Goal: Information Seeking & Learning: Find specific fact

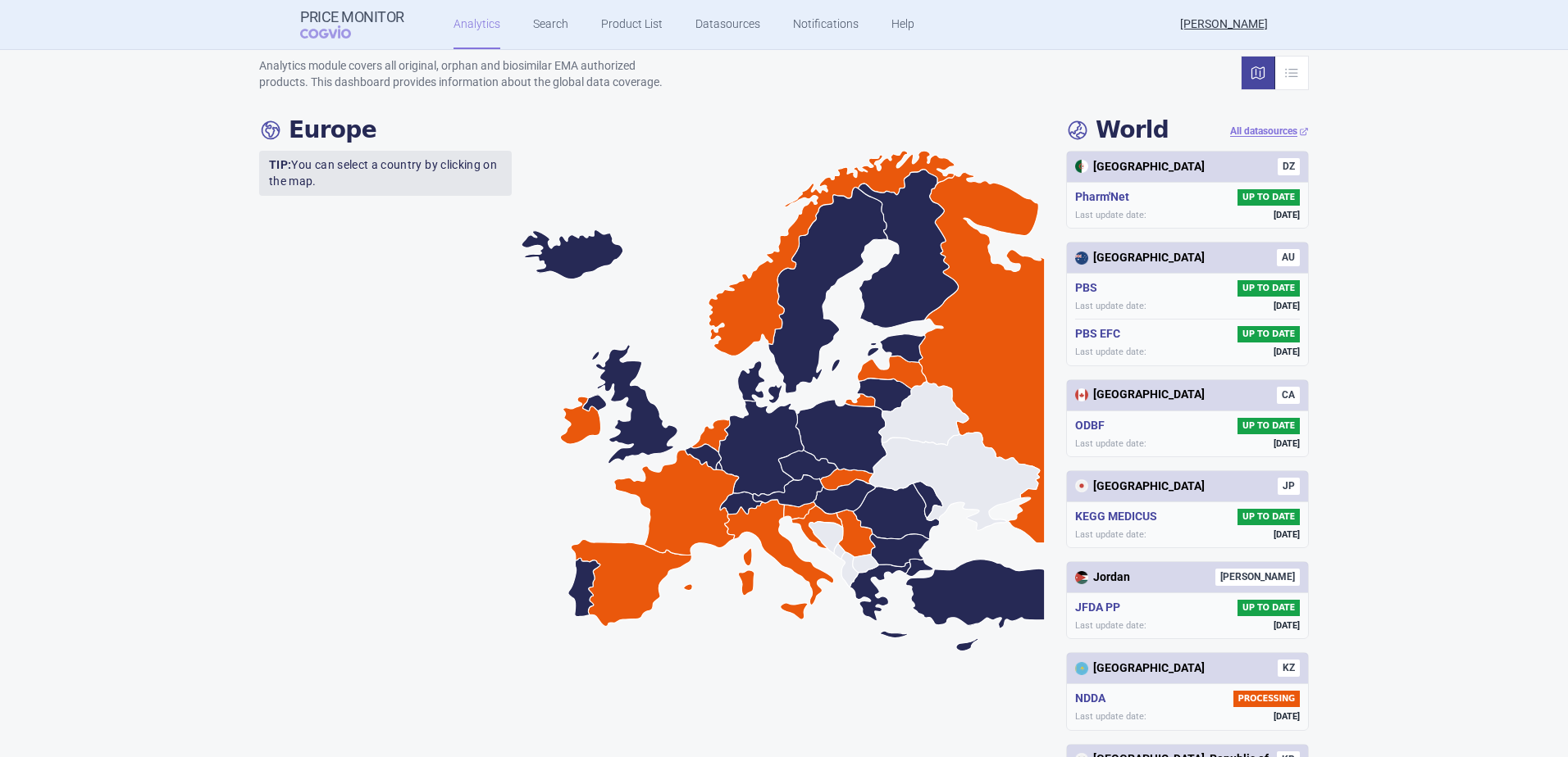
scroll to position [328, 0]
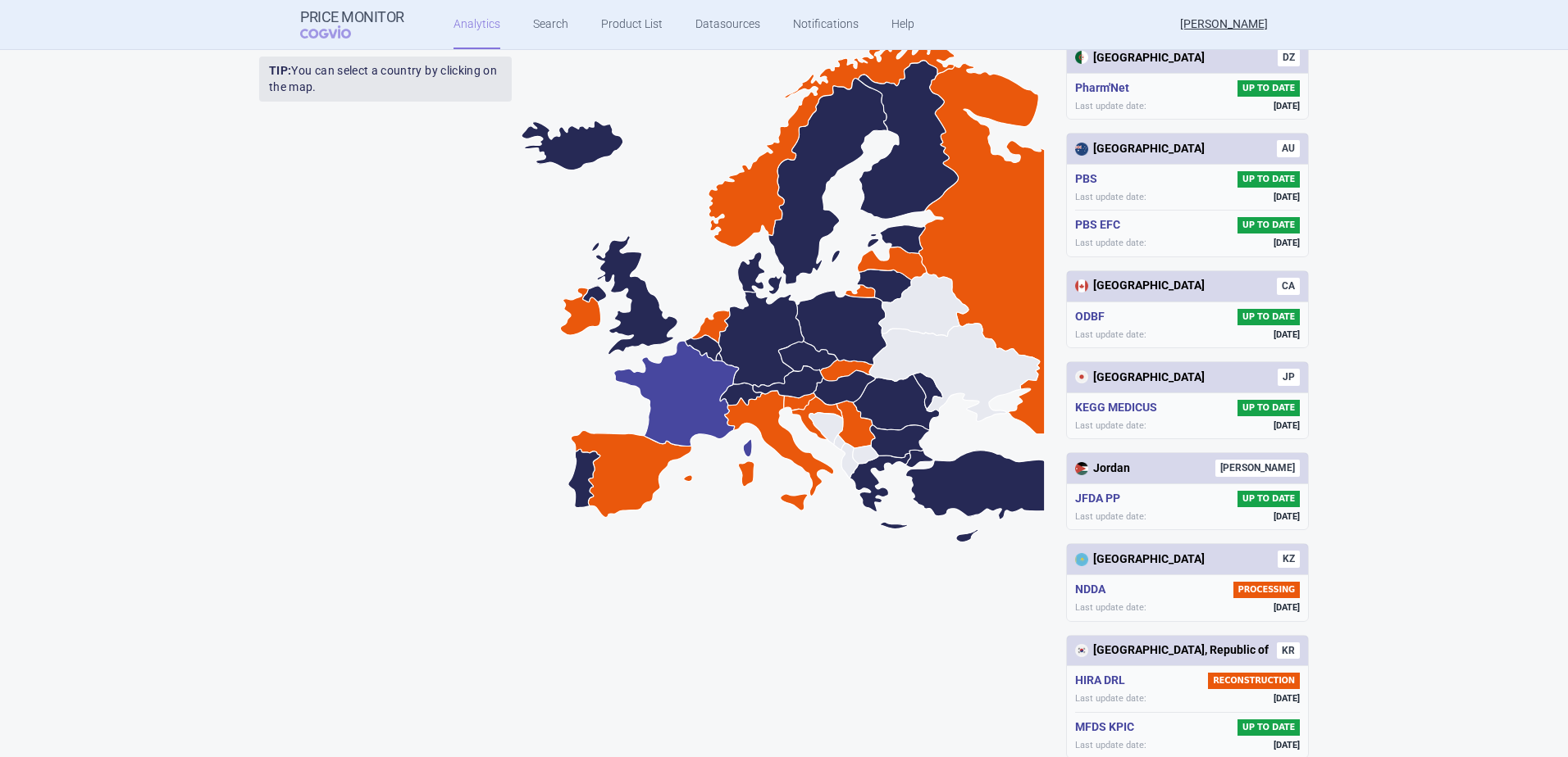
click at [675, 400] on icon at bounding box center [683, 400] width 138 height 116
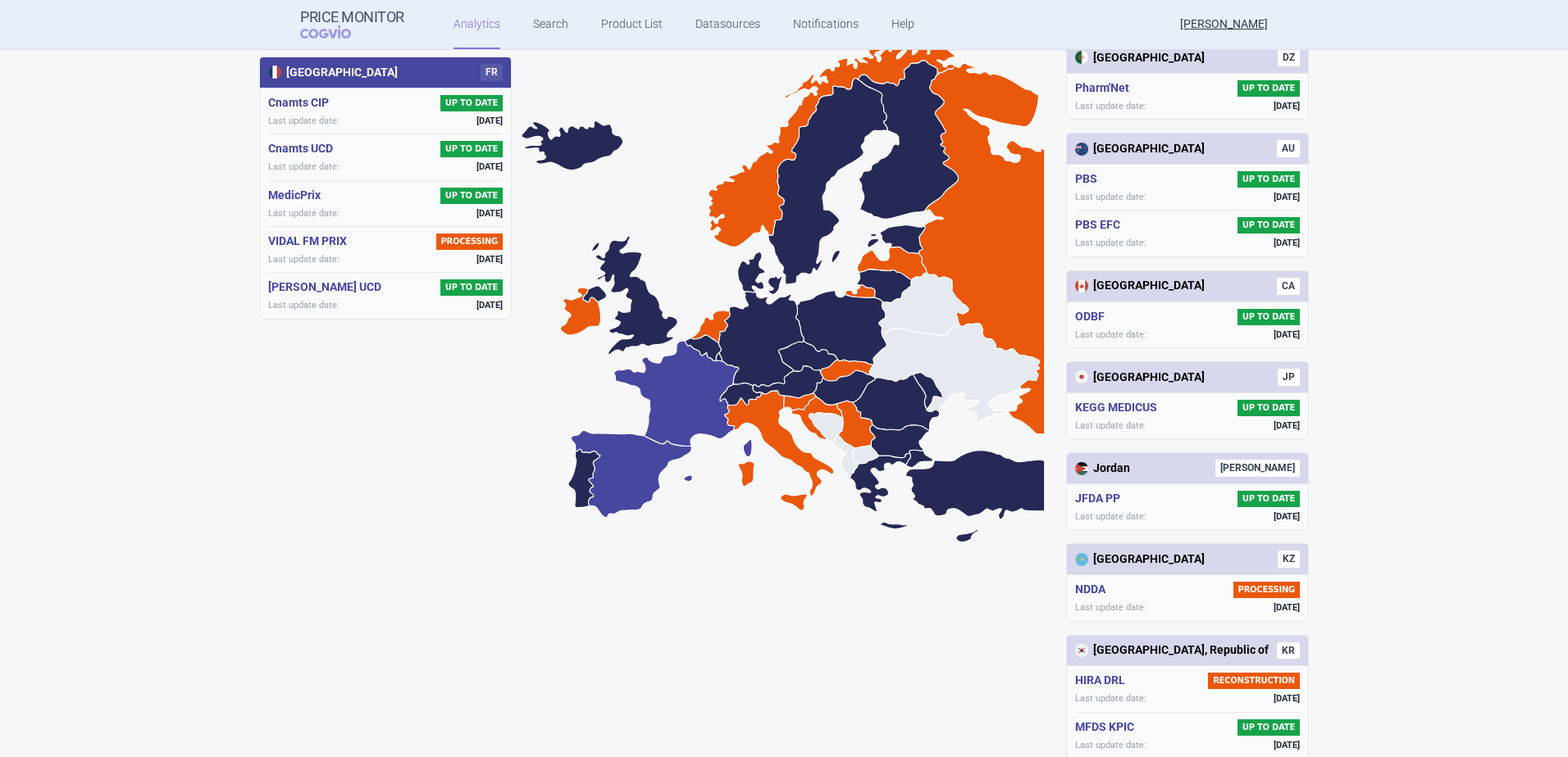
click at [628, 474] on icon at bounding box center [631, 474] width 122 height 87
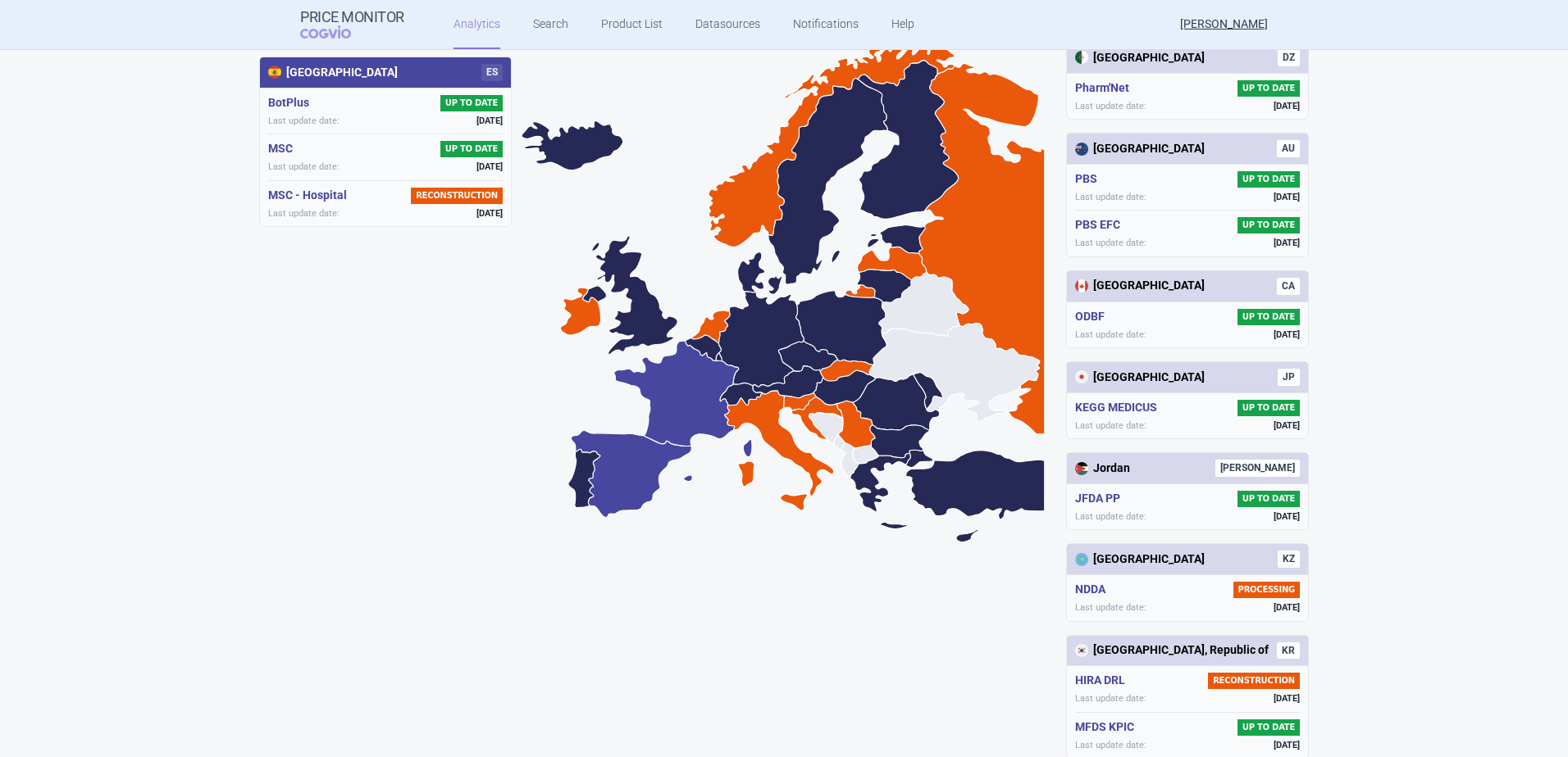
click at [690, 418] on icon at bounding box center [683, 400] width 138 height 116
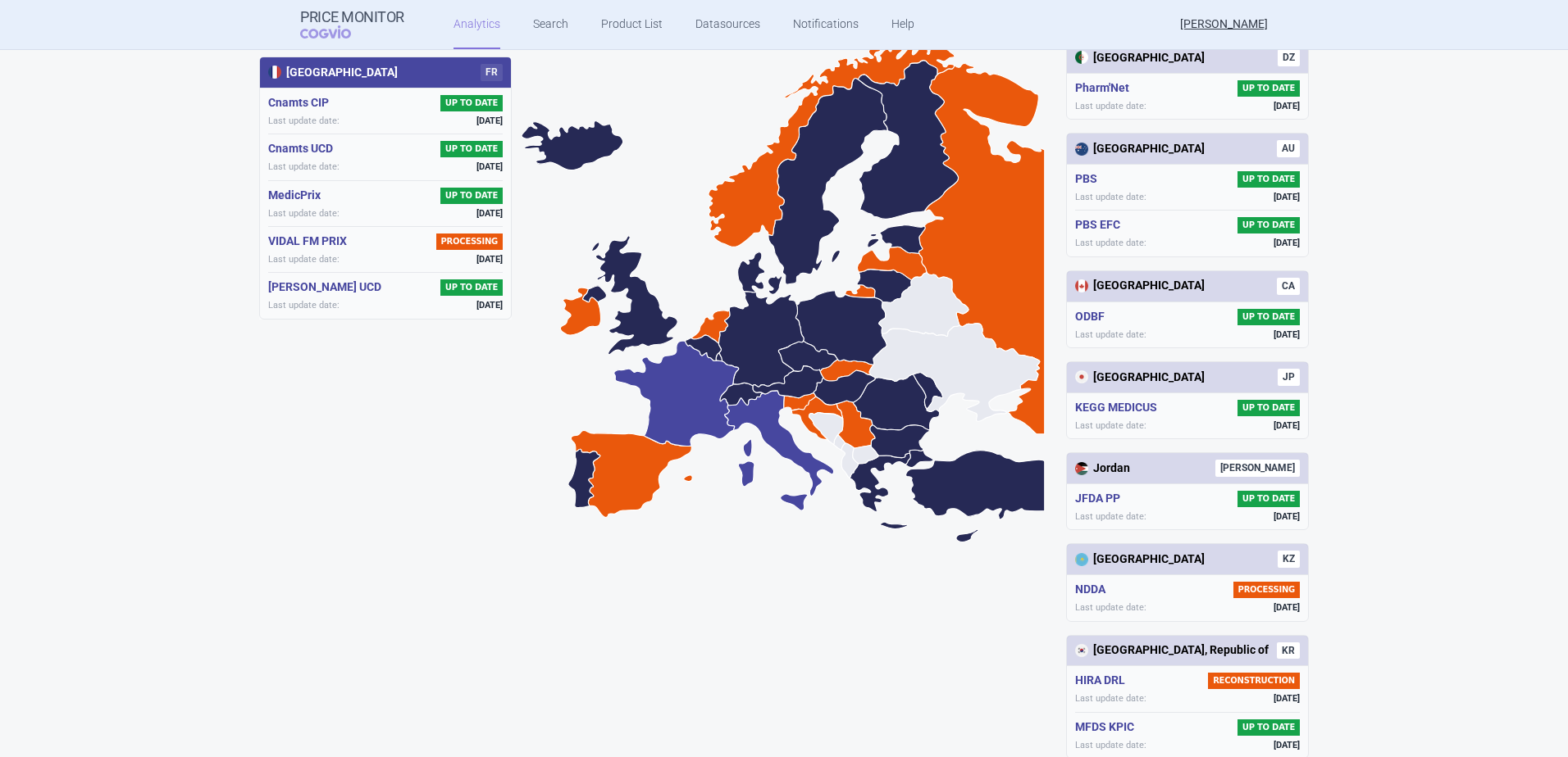
click at [744, 406] on icon at bounding box center [780, 450] width 109 height 120
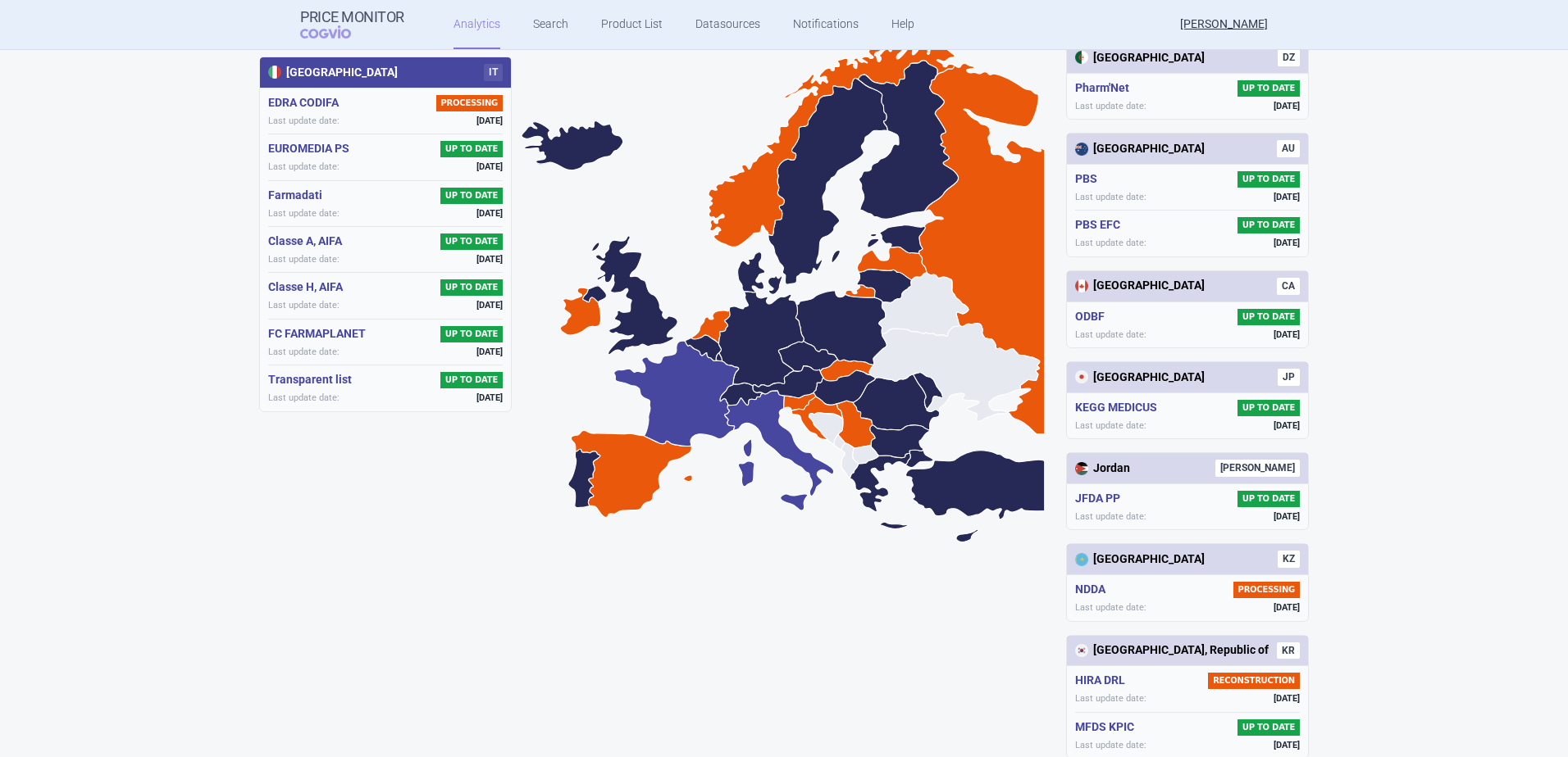
click at [656, 400] on icon at bounding box center [683, 400] width 138 height 116
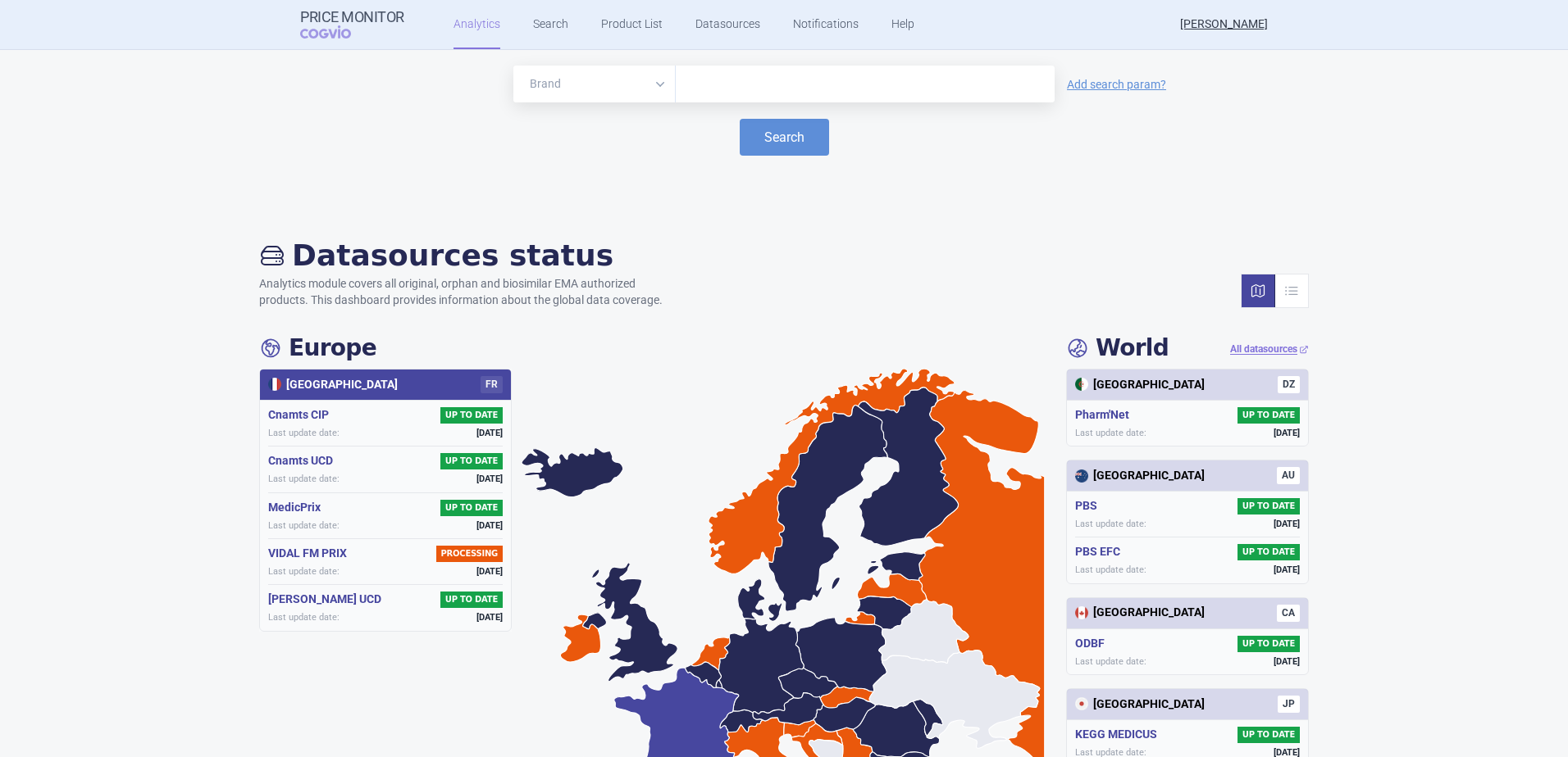
scroll to position [0, 0]
click at [622, 21] on link "Product List" at bounding box center [631, 24] width 62 height 49
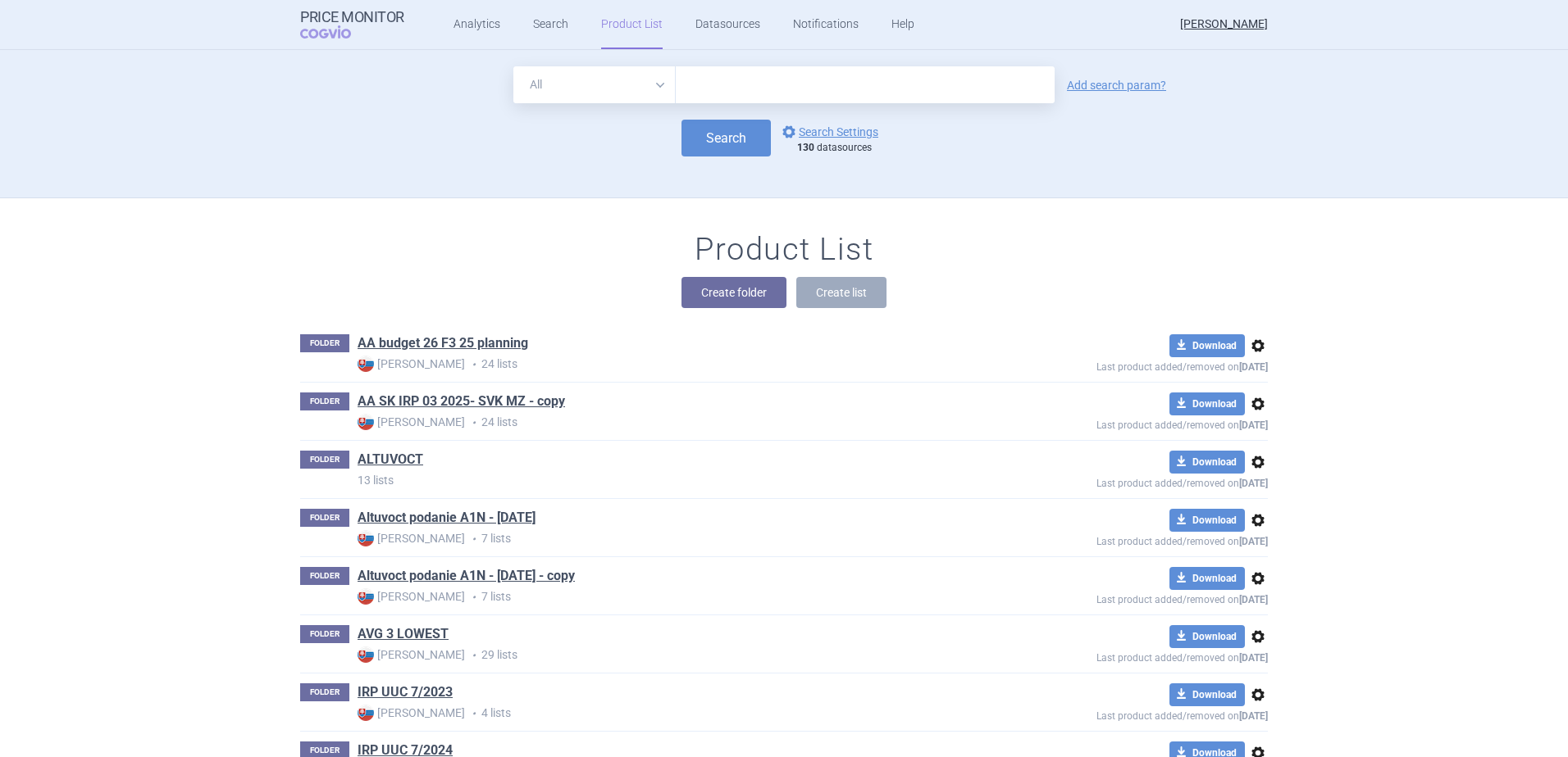
scroll to position [148, 0]
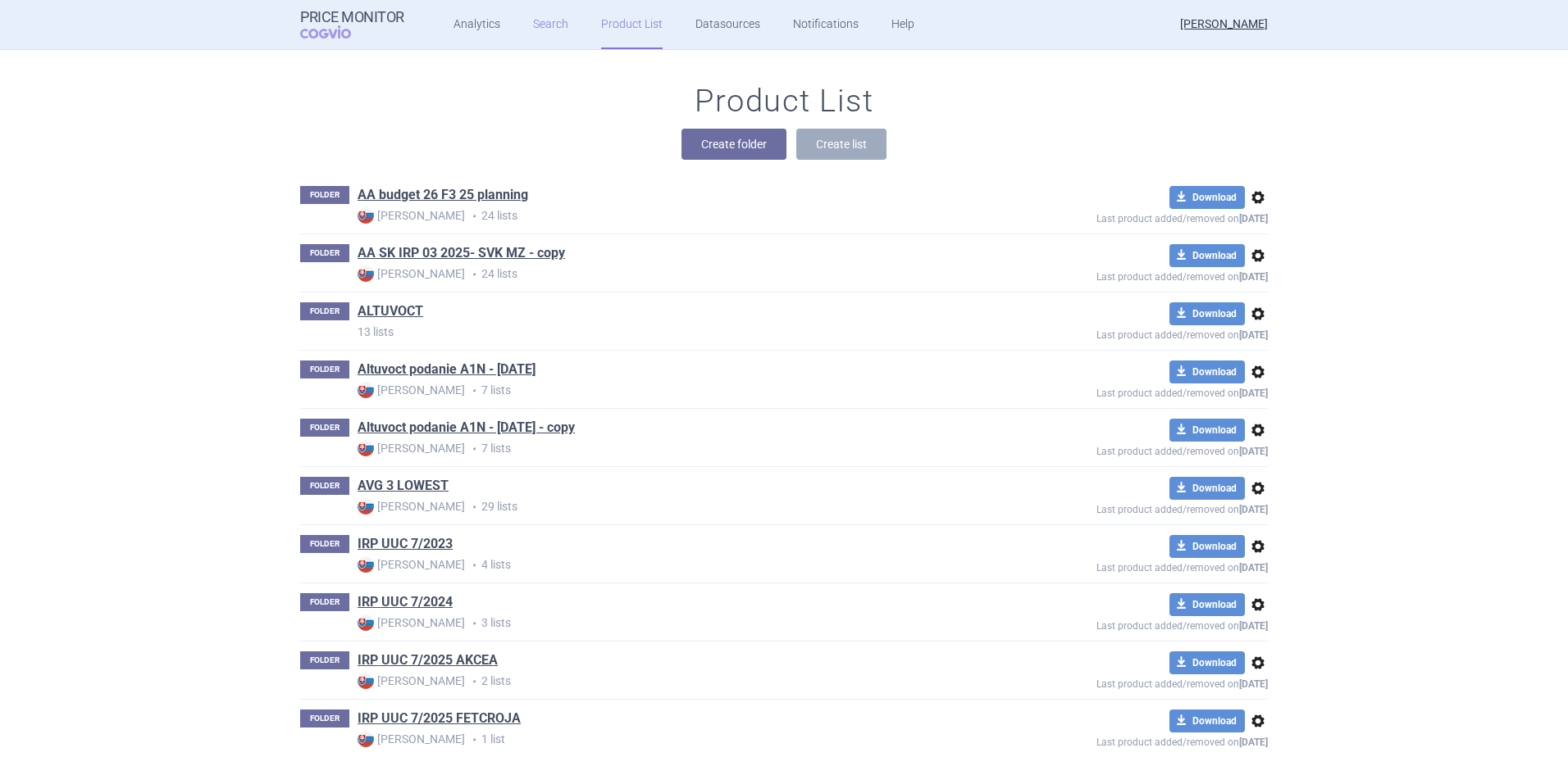
click at [557, 22] on link "Search" at bounding box center [550, 24] width 35 height 49
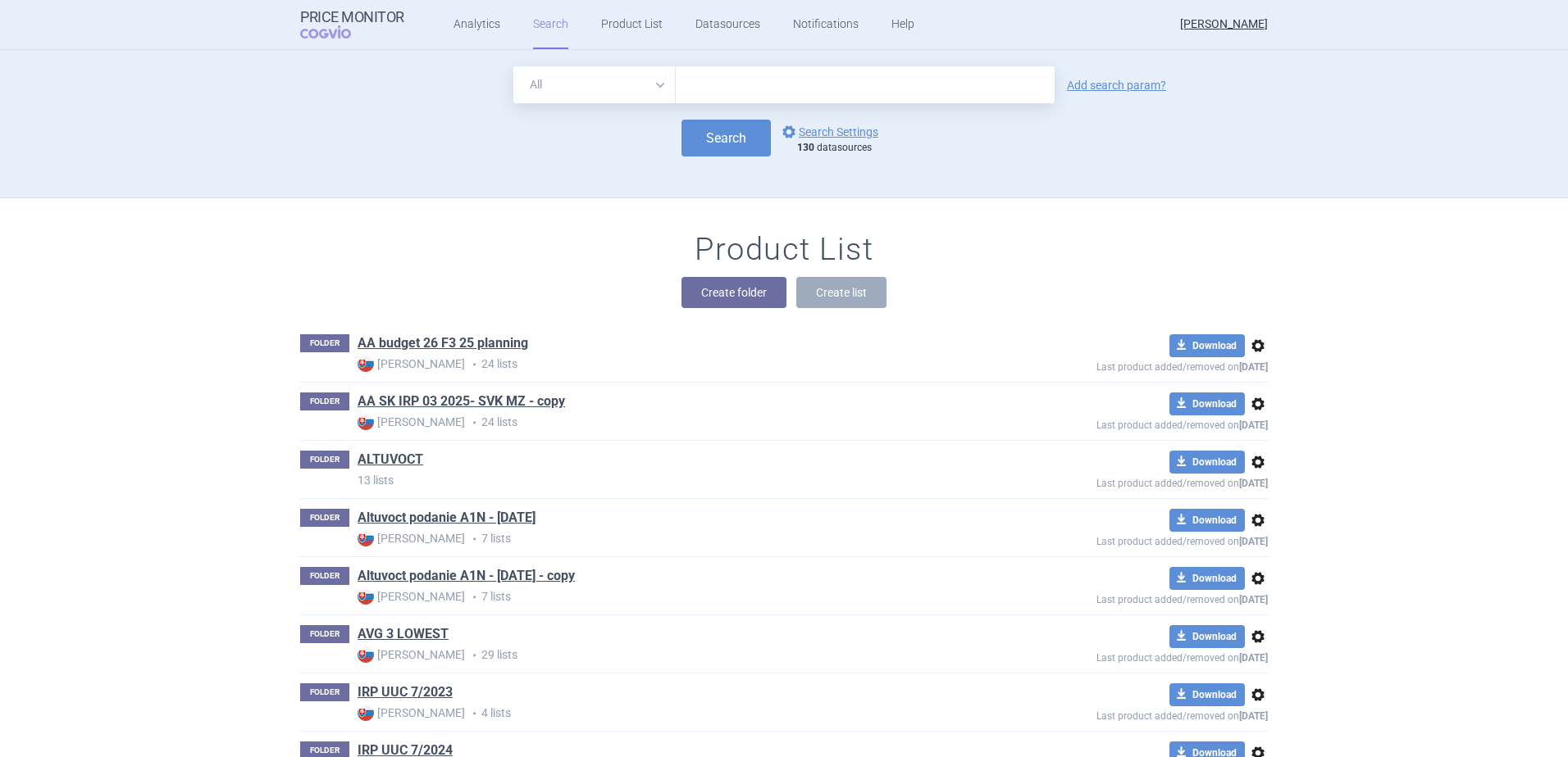
click at [730, 96] on input "text" at bounding box center [865, 84] width 379 height 37
type input "Altuvoct"
click at [1100, 86] on link "Add search param?" at bounding box center [1116, 85] width 99 height 12
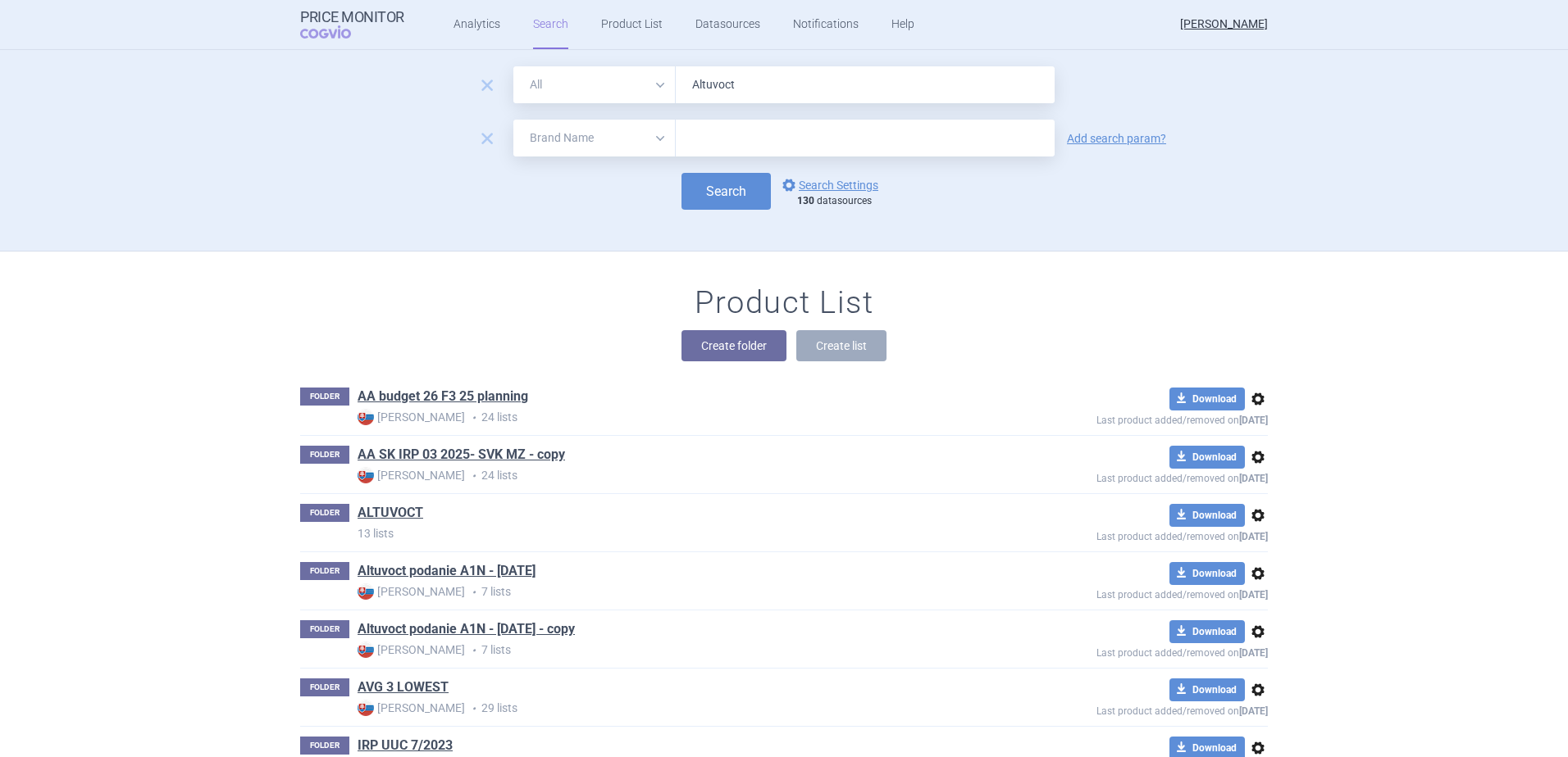
click at [610, 145] on select "All Brand Name ATC Company Active Substance Country Newer than" at bounding box center [594, 138] width 163 height 37
select select "country"
click at [513, 120] on select "All Brand Name ATC Company Active Substance Country Newer than" at bounding box center [594, 138] width 163 height 37
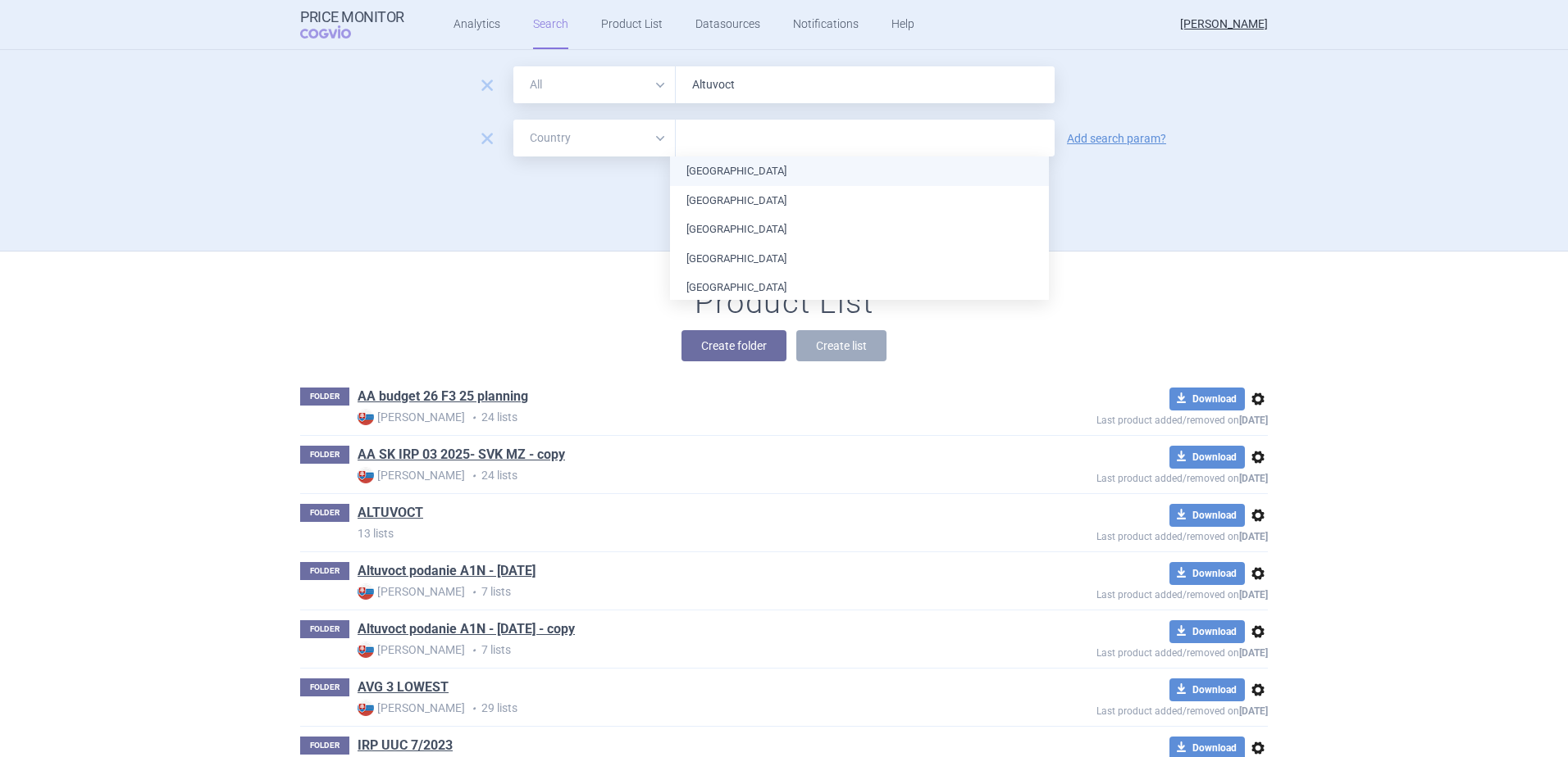
click at [708, 134] on input "text" at bounding box center [864, 139] width 362 height 21
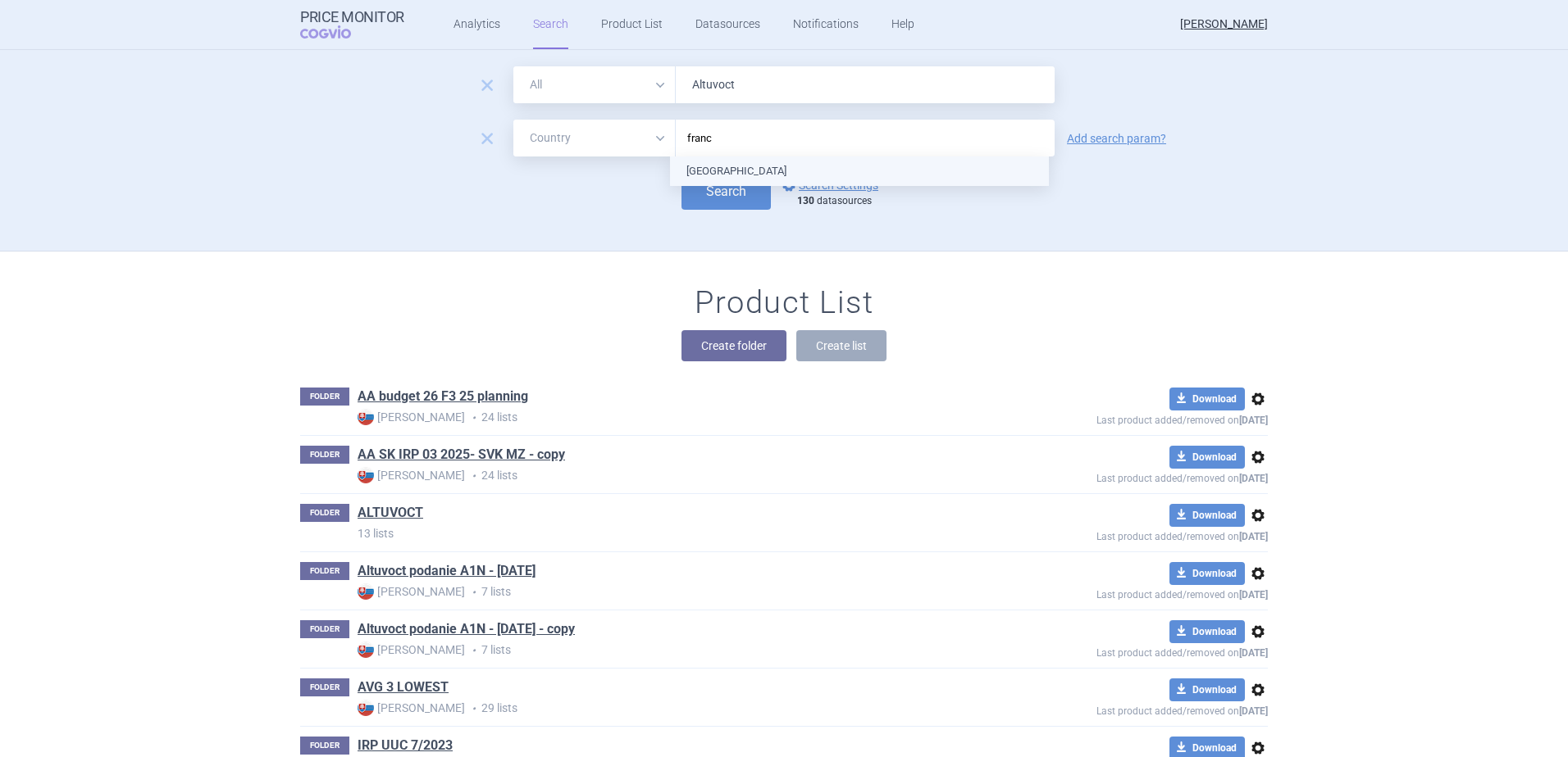
type input "[GEOGRAPHIC_DATA]"
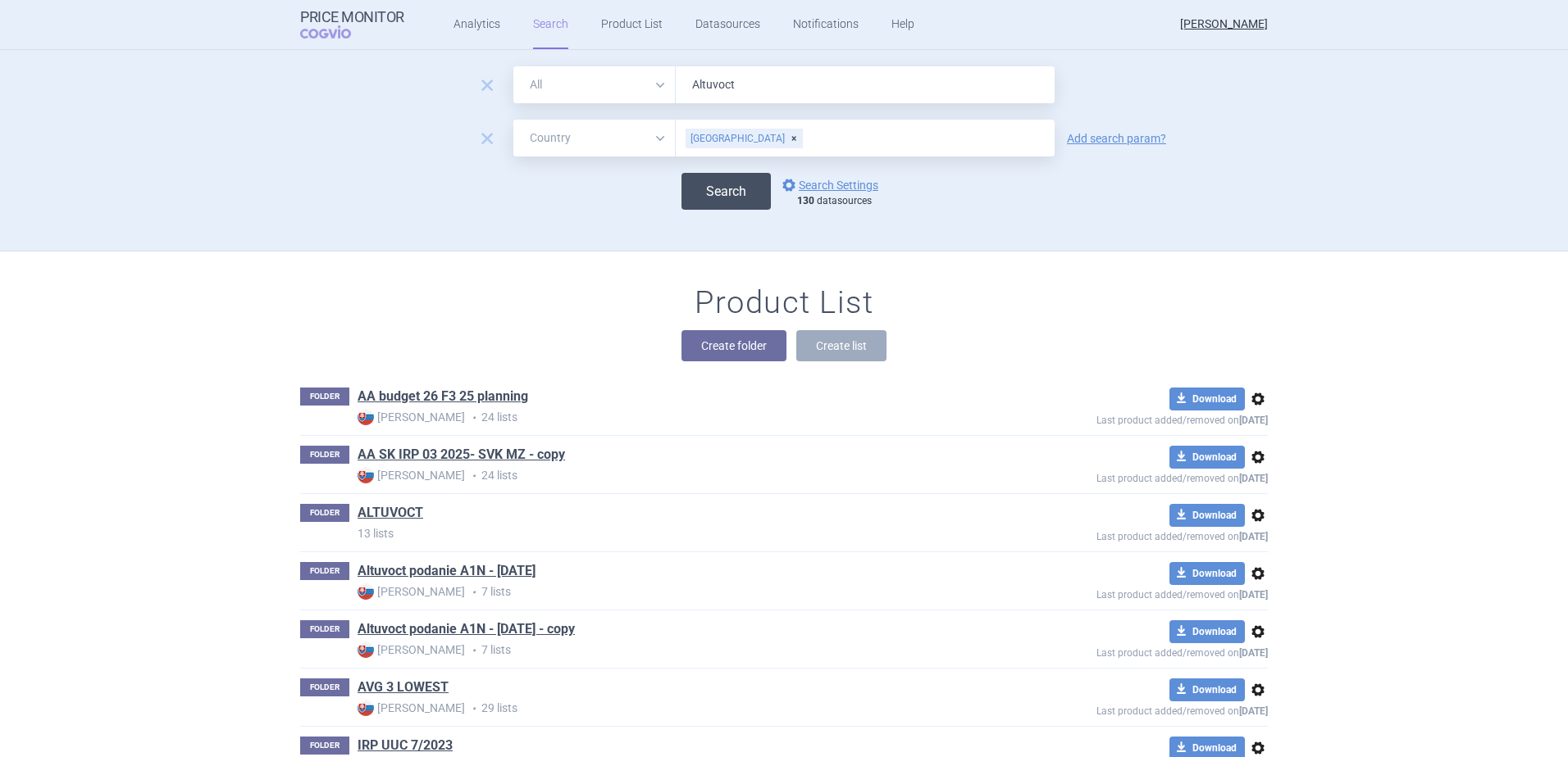
click at [733, 187] on button "Search" at bounding box center [726, 191] width 89 height 37
select select "country"
